Goal: Task Accomplishment & Management: Manage account settings

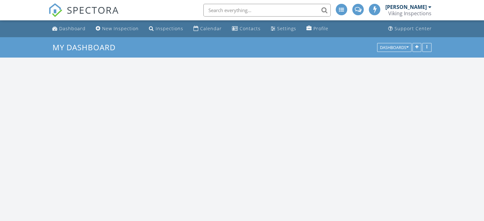
scroll to position [526, 494]
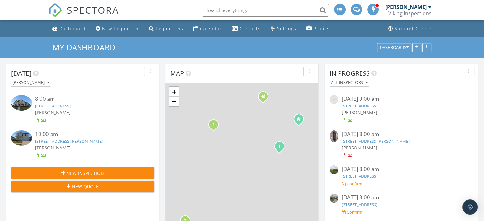
click at [54, 101] on div "8:00 am" at bounding box center [89, 99] width 108 height 8
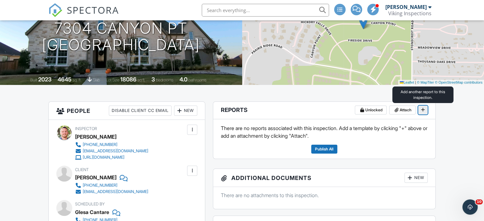
click at [422, 110] on icon at bounding box center [423, 110] width 4 height 4
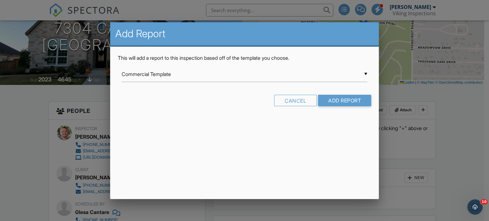
click at [361, 73] on input "Commercial Template" at bounding box center [245, 75] width 246 height 16
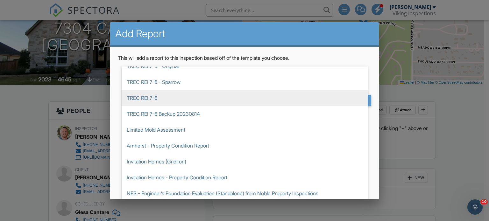
click at [142, 94] on span "TREC REI 7-6" at bounding box center [245, 98] width 246 height 16
type input "TREC REI 7-6"
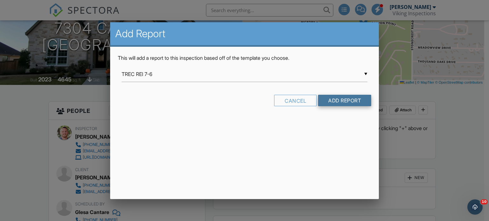
click at [340, 99] on input "Add Report" at bounding box center [344, 100] width 53 height 11
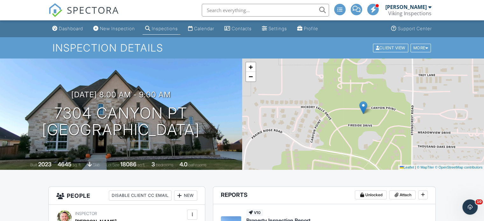
click at [241, 12] on input "text" at bounding box center [265, 10] width 127 height 13
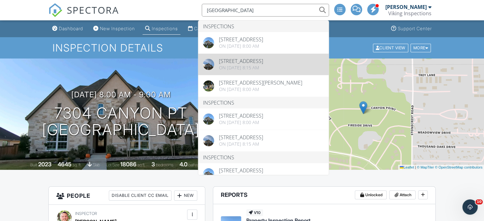
type input "7304 Canyon"
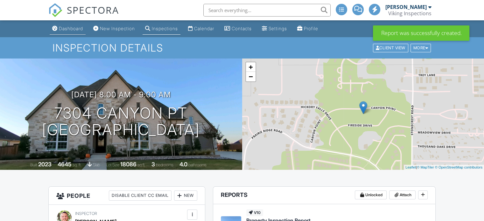
click at [70, 29] on div "Dashboard" at bounding box center [71, 28] width 24 height 5
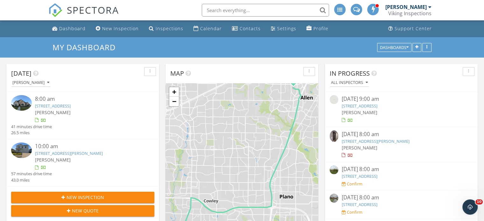
click at [53, 154] on link "[STREET_ADDRESS][PERSON_NAME]" at bounding box center [69, 154] width 68 height 6
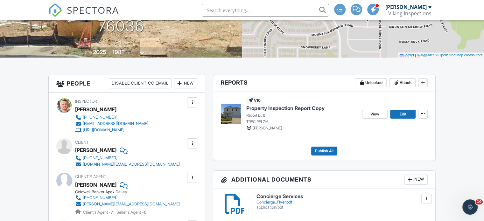
scroll to position [113, 0]
